Goal: Transaction & Acquisition: Download file/media

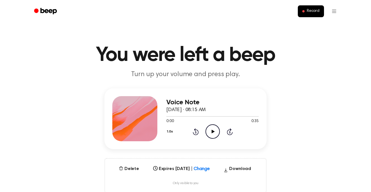
click at [211, 129] on icon "Play Audio" at bounding box center [213, 131] width 14 height 14
click at [210, 134] on icon "Pause Audio" at bounding box center [213, 131] width 14 height 14
click at [328, 145] on div "Voice Note [DATE] · 08:15 AM 0:00 0:35 Your browser does not support the [objec…" at bounding box center [186, 140] width 358 height 105
click at [243, 167] on button "Download" at bounding box center [238, 169] width 32 height 9
